Goal: Information Seeking & Learning: Learn about a topic

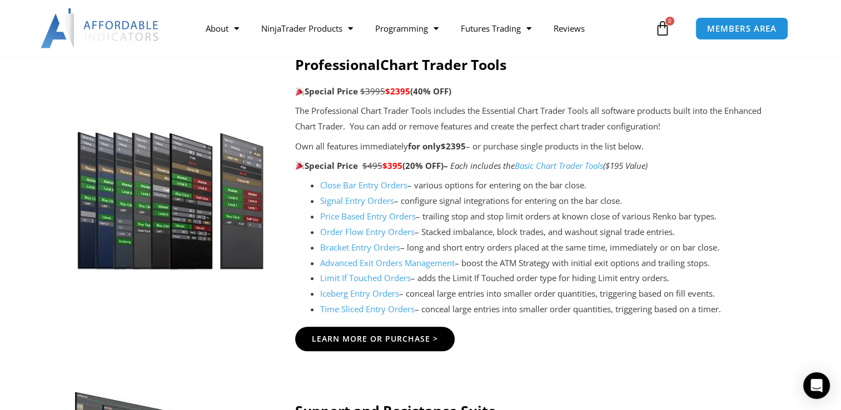
scroll to position [1188, 0]
click at [366, 227] on link "Order Flow Entry Orders" at bounding box center [367, 231] width 95 height 11
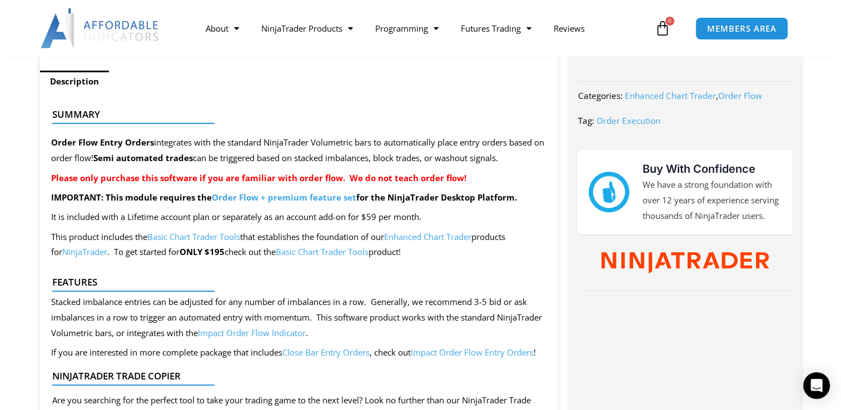
scroll to position [445, 0]
click at [185, 236] on link "Basic Chart Trader Tools" at bounding box center [193, 236] width 93 height 11
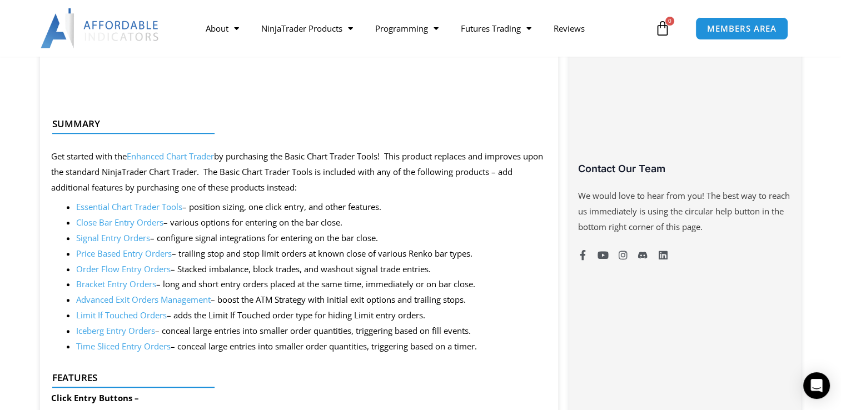
scroll to position [776, 0]
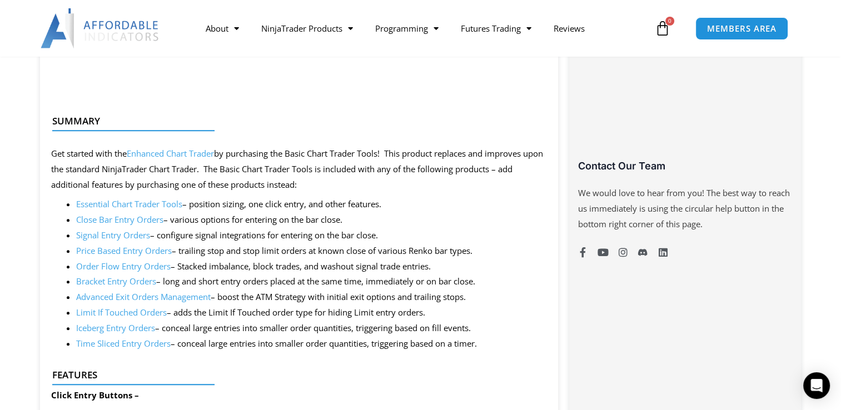
click at [131, 262] on link "Order Flow Entry Orders" at bounding box center [123, 266] width 95 height 11
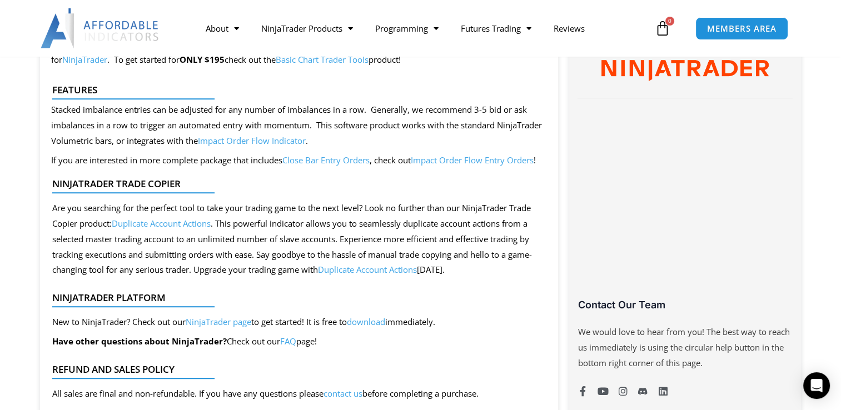
scroll to position [646, 0]
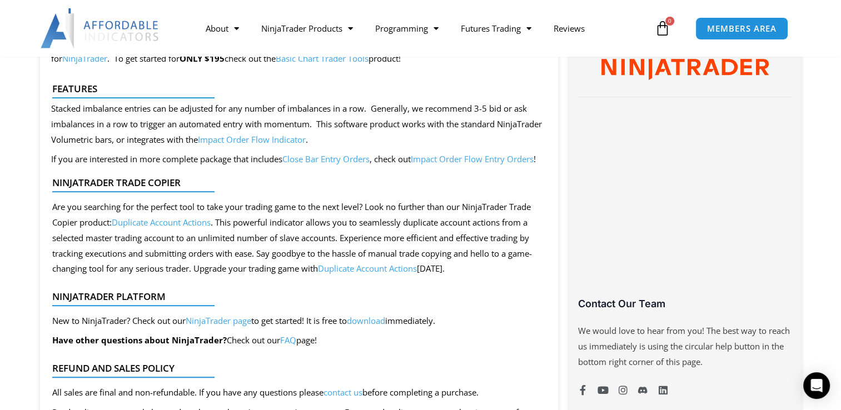
click at [296, 139] on link "Impact Order Flow Indicator" at bounding box center [252, 139] width 108 height 11
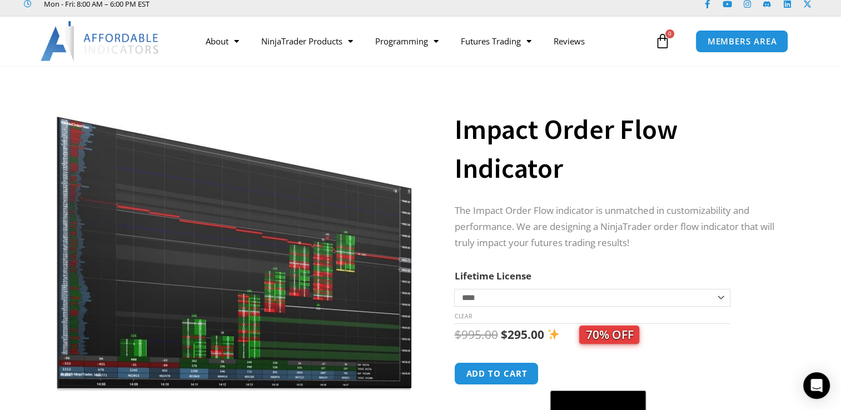
scroll to position [33, 0]
